Goal: Register for event/course

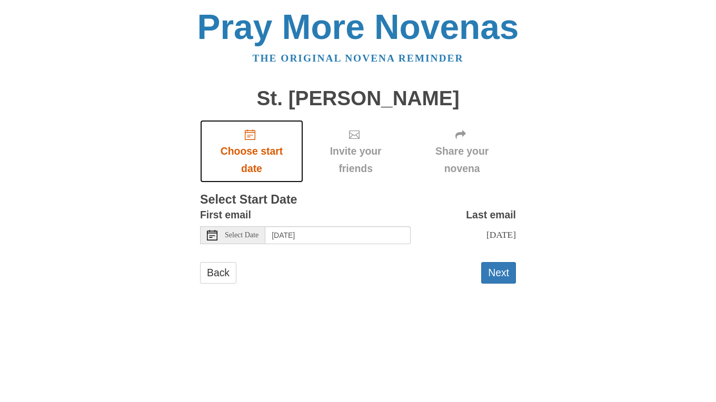
click at [249, 142] on link "Choose start date" at bounding box center [251, 151] width 103 height 63
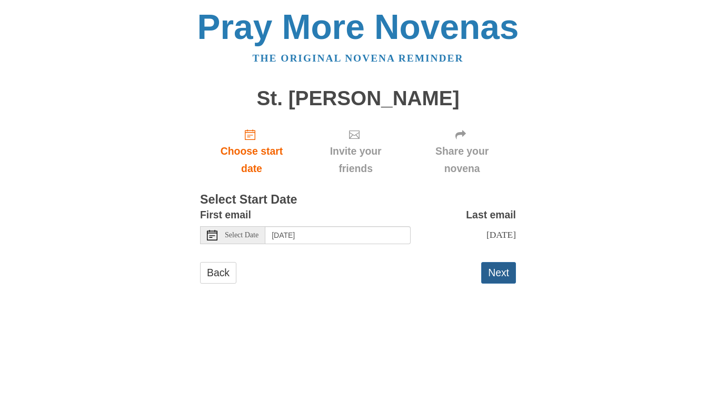
click at [493, 280] on button "Next" at bounding box center [498, 273] width 35 height 22
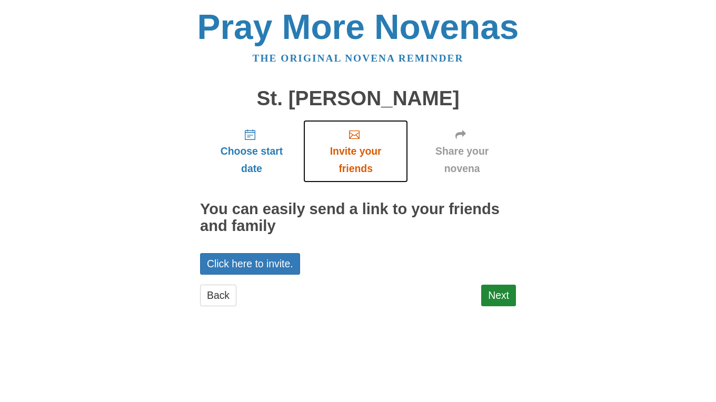
click at [356, 136] on icon "Invite your friends" at bounding box center [354, 135] width 11 height 11
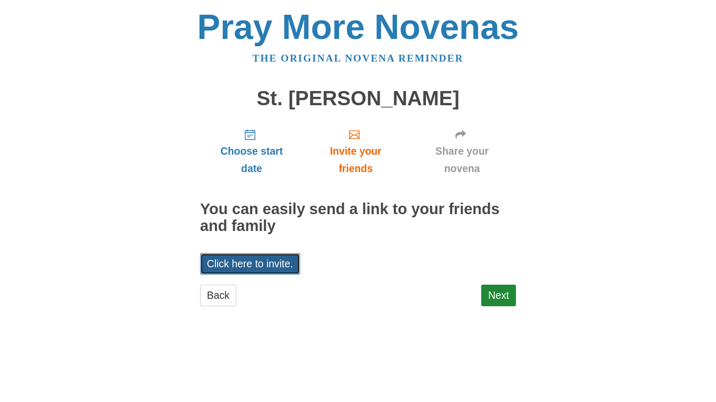
click at [274, 260] on link "Click here to invite." at bounding box center [250, 264] width 100 height 22
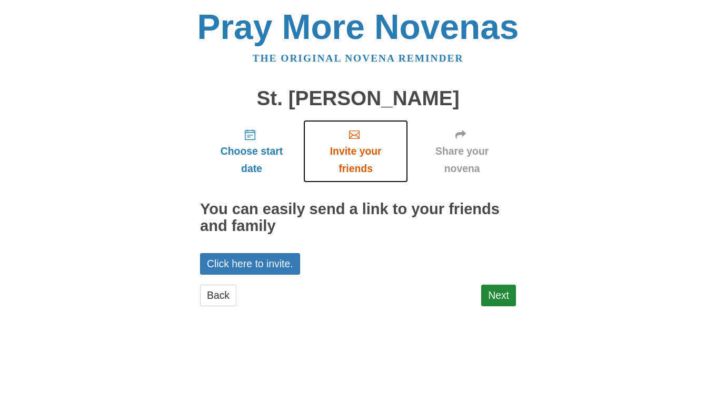
click at [362, 151] on span "Invite your friends" at bounding box center [356, 160] width 84 height 35
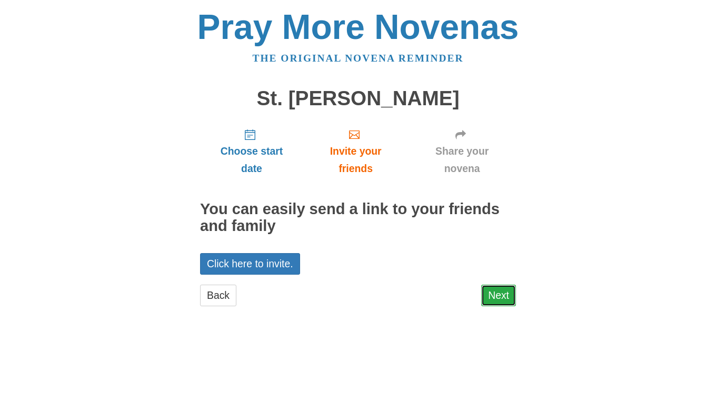
click at [505, 292] on link "Next" at bounding box center [498, 296] width 35 height 22
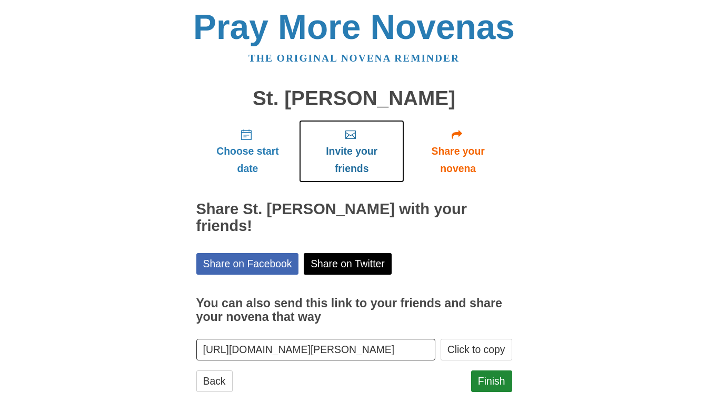
click at [350, 136] on use "Invite your friends" at bounding box center [350, 135] width 11 height 8
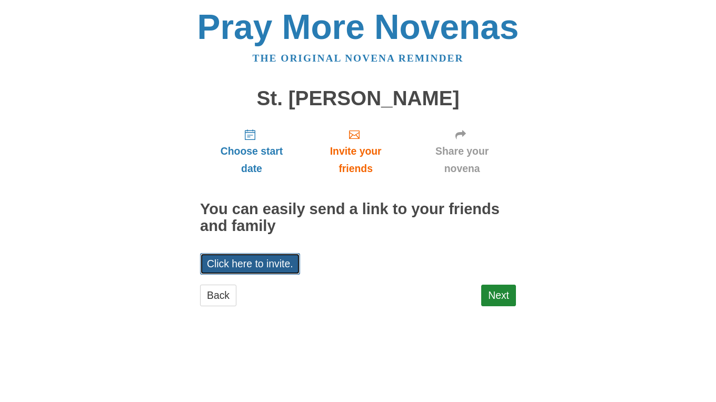
click at [268, 265] on link "Click here to invite." at bounding box center [250, 264] width 100 height 22
click at [508, 294] on link "Next" at bounding box center [498, 296] width 35 height 22
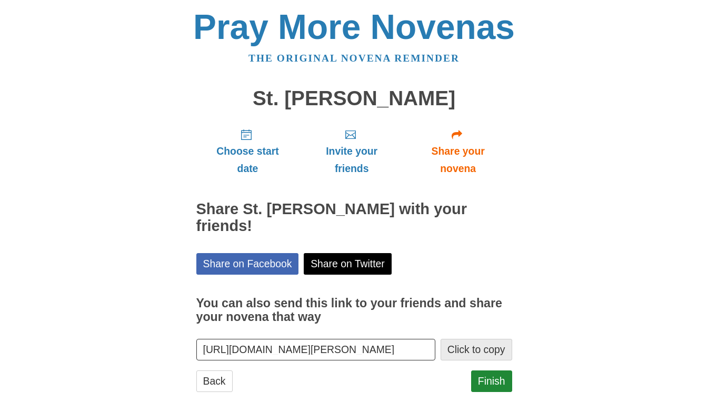
click at [470, 349] on button "Click to copy" at bounding box center [477, 350] width 72 height 22
